Goal: Navigation & Orientation: Find specific page/section

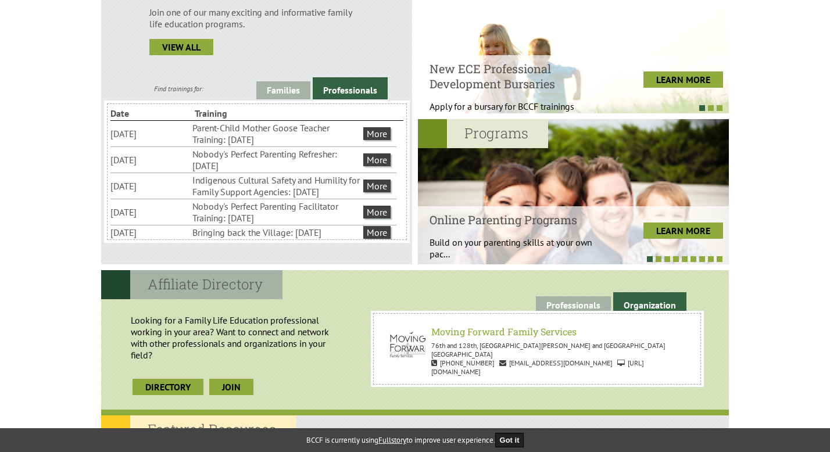
scroll to position [367, 0]
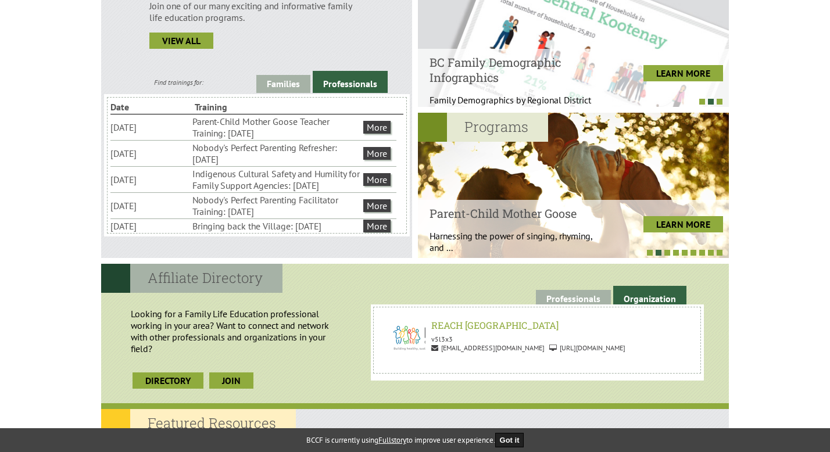
click at [641, 297] on link "Organization" at bounding box center [650, 297] width 73 height 22
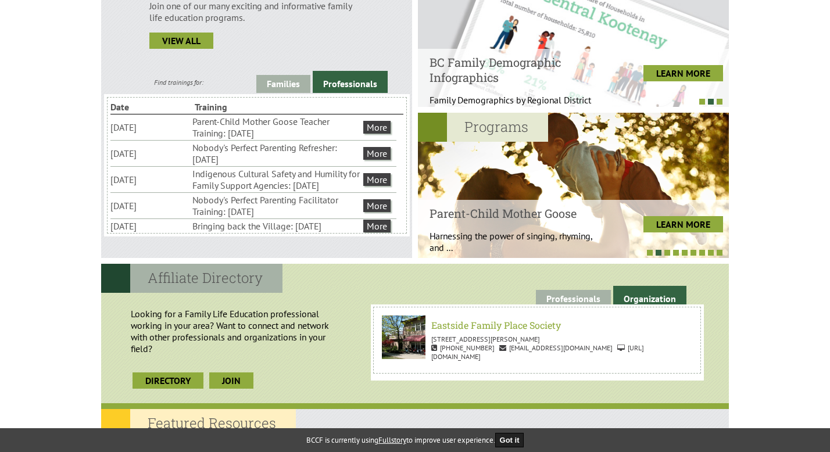
click at [641, 297] on link "Organization" at bounding box center [650, 297] width 73 height 22
click at [571, 298] on link "Professionals" at bounding box center [573, 299] width 75 height 18
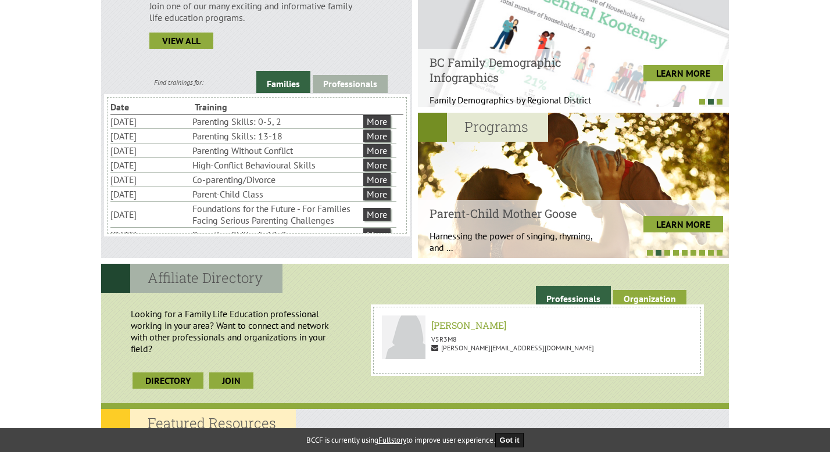
click at [657, 302] on link "Organization" at bounding box center [650, 299] width 73 height 18
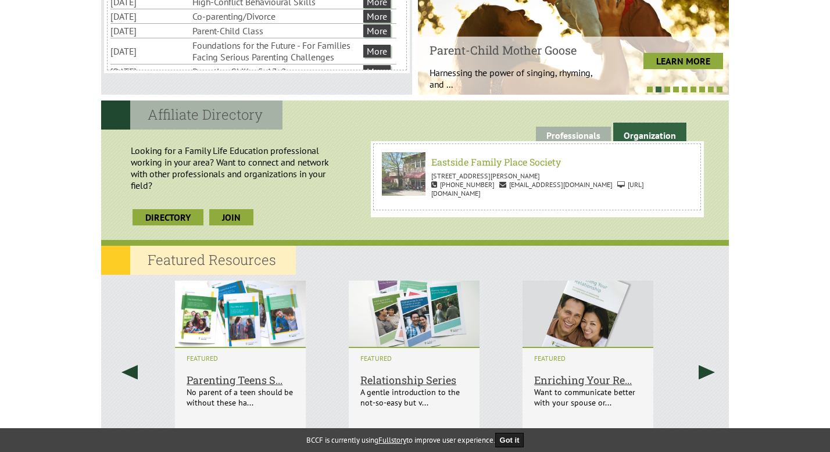
scroll to position [538, 0]
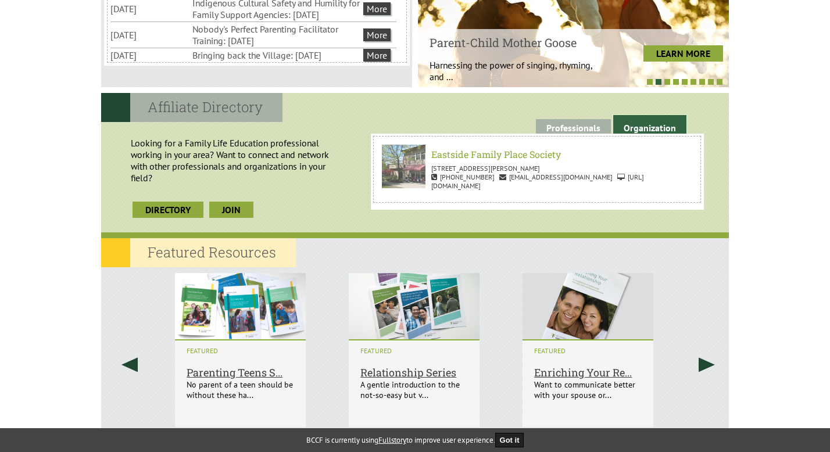
click at [645, 170] on p "[STREET_ADDRESS][PERSON_NAME]" at bounding box center [537, 168] width 310 height 9
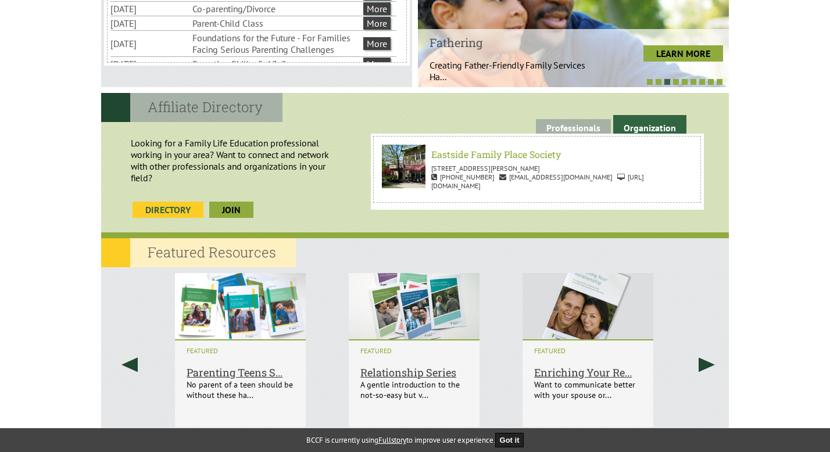
click at [167, 210] on link "Directory" at bounding box center [168, 210] width 71 height 16
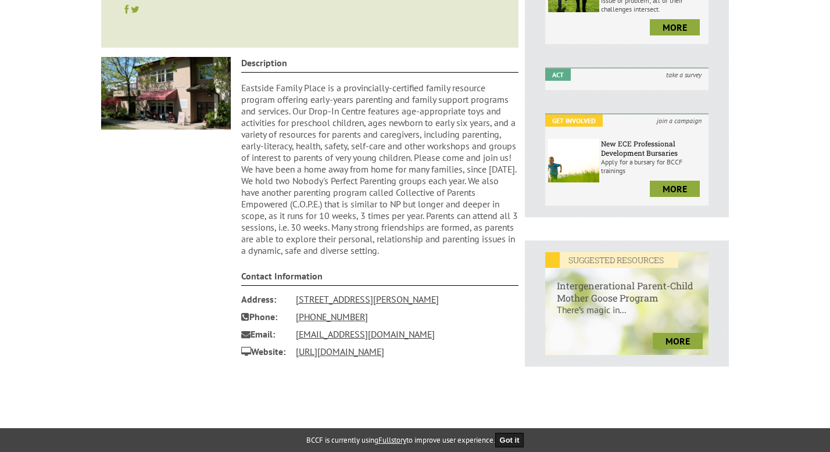
scroll to position [266, 0]
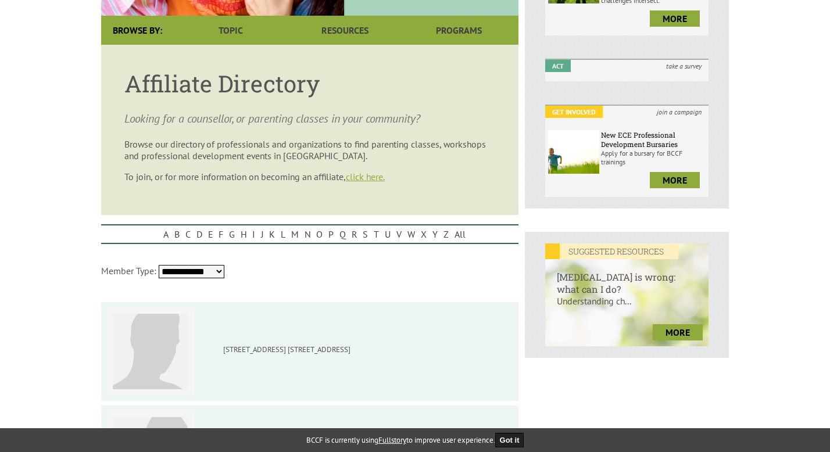
scroll to position [277, 0]
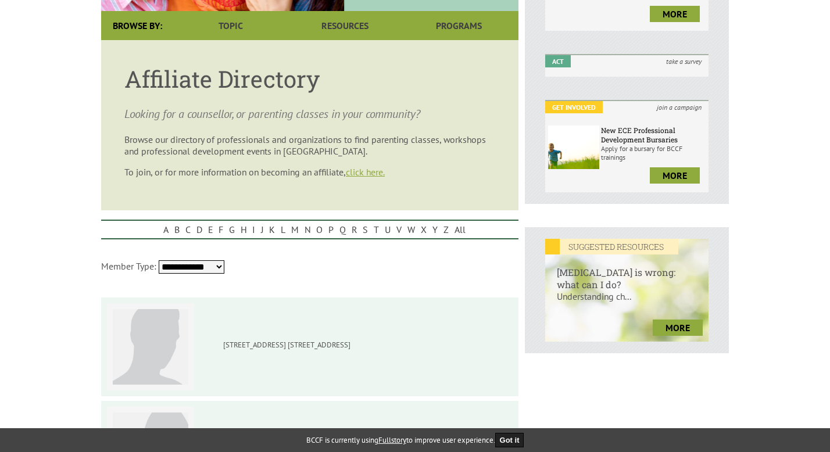
click at [217, 270] on select "**********" at bounding box center [192, 267] width 66 height 13
select select "**********"
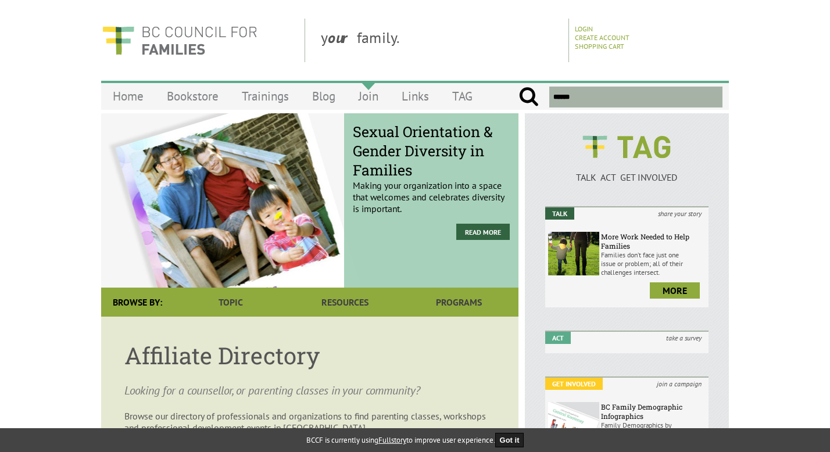
click at [373, 98] on link "Join" at bounding box center [368, 96] width 43 height 27
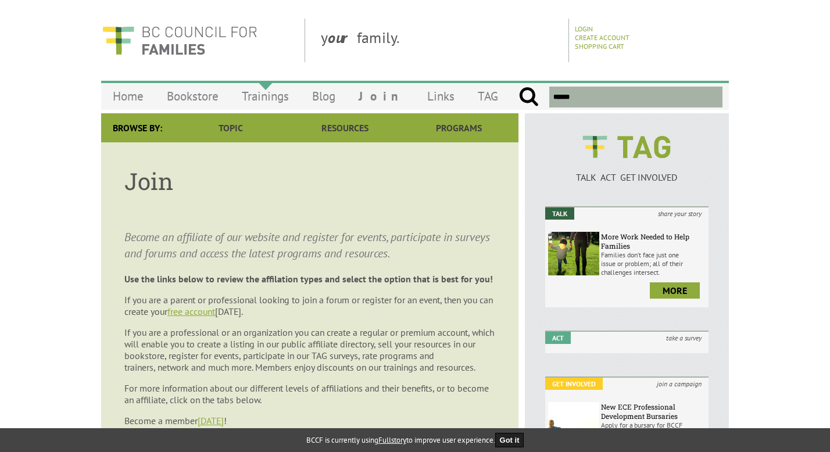
click at [261, 97] on link "Trainings" at bounding box center [265, 96] width 70 height 27
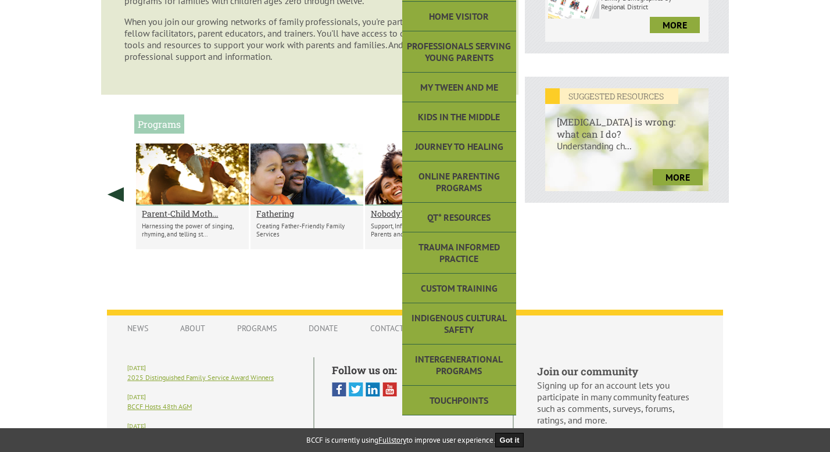
scroll to position [429, 0]
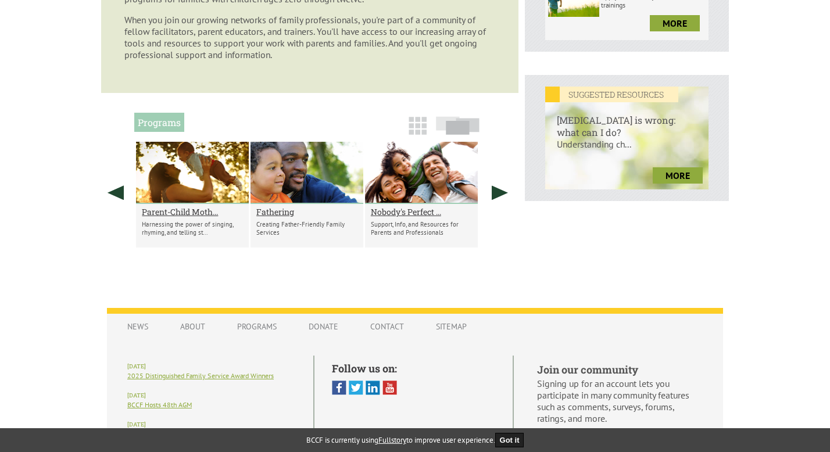
click at [44, 216] on body "y our family. Login Create Account Shopping Cart Menu Home Bookstore Trainings …" at bounding box center [415, 48] width 830 height 918
